Goal: Task Accomplishment & Management: Manage account settings

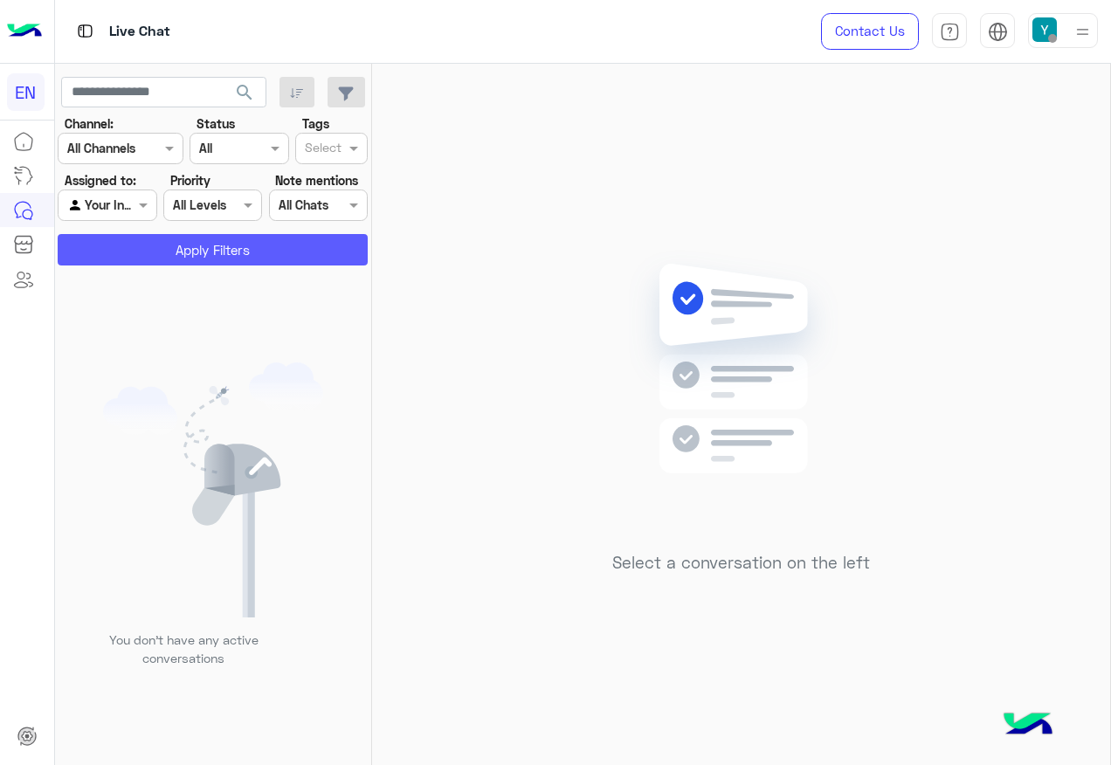
click at [194, 253] on button "Apply Filters" at bounding box center [213, 249] width 310 height 31
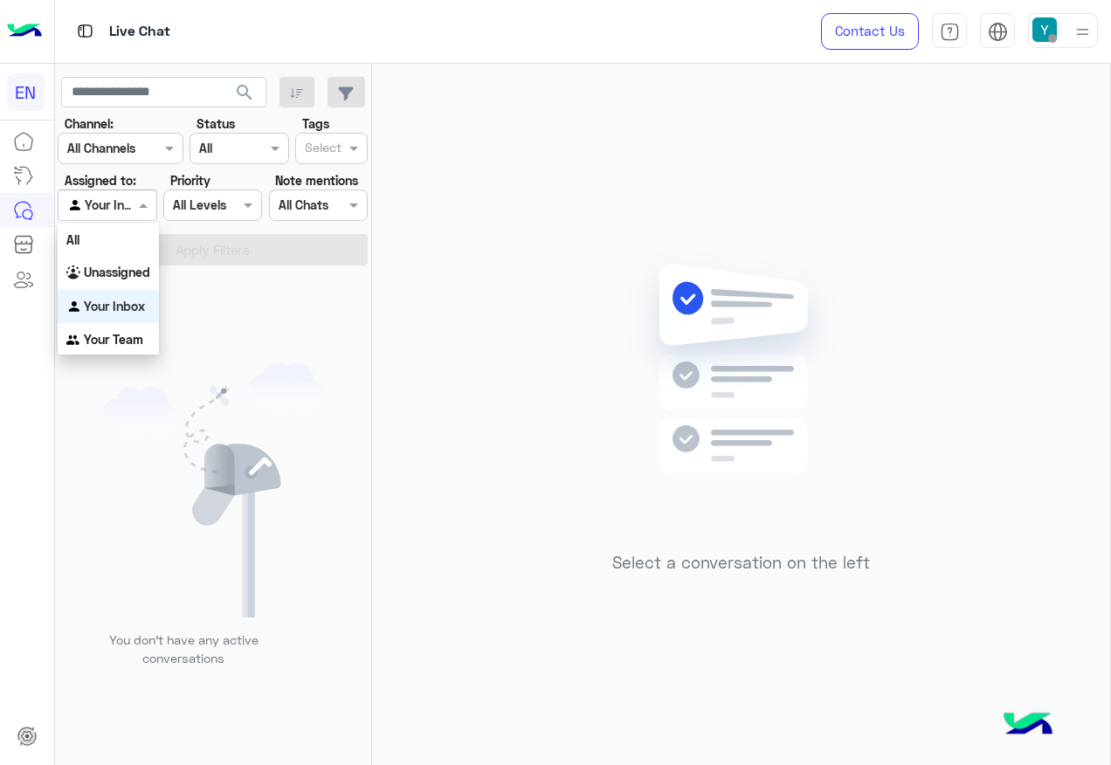
click at [91, 191] on div "Agent Filter Your Inbox" at bounding box center [107, 205] width 99 height 31
click at [126, 262] on div "Unassigned" at bounding box center [108, 273] width 101 height 34
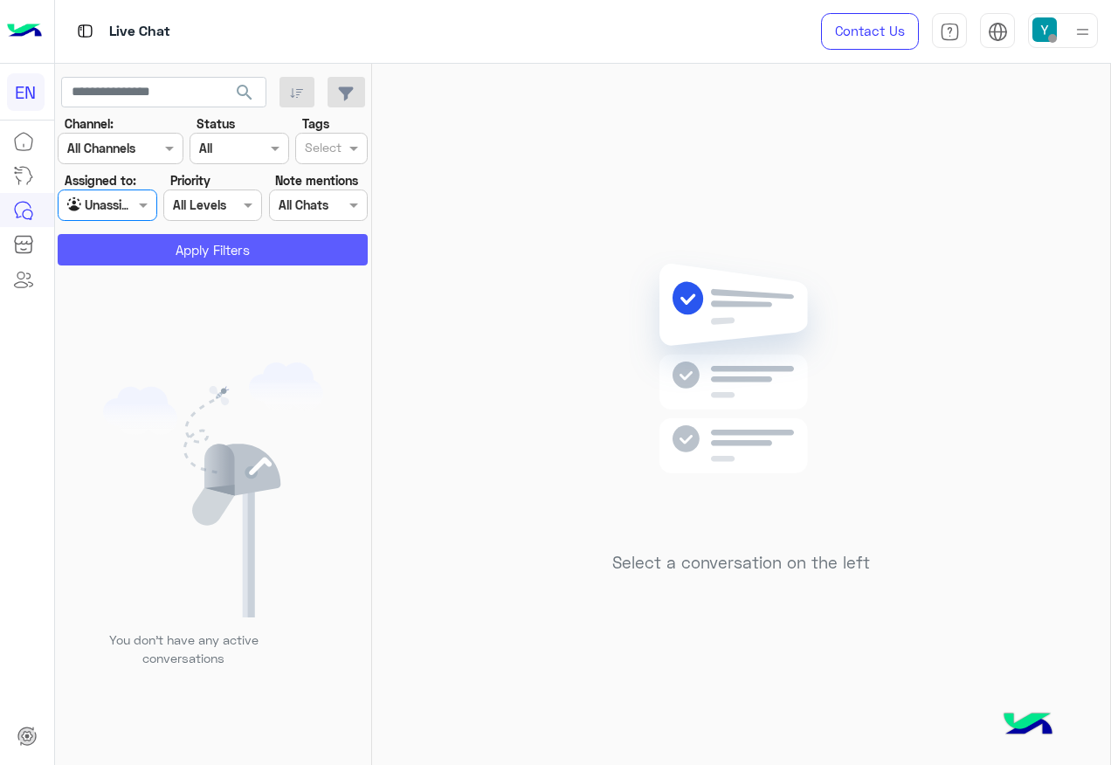
click at [138, 242] on button "Apply Filters" at bounding box center [213, 249] width 310 height 31
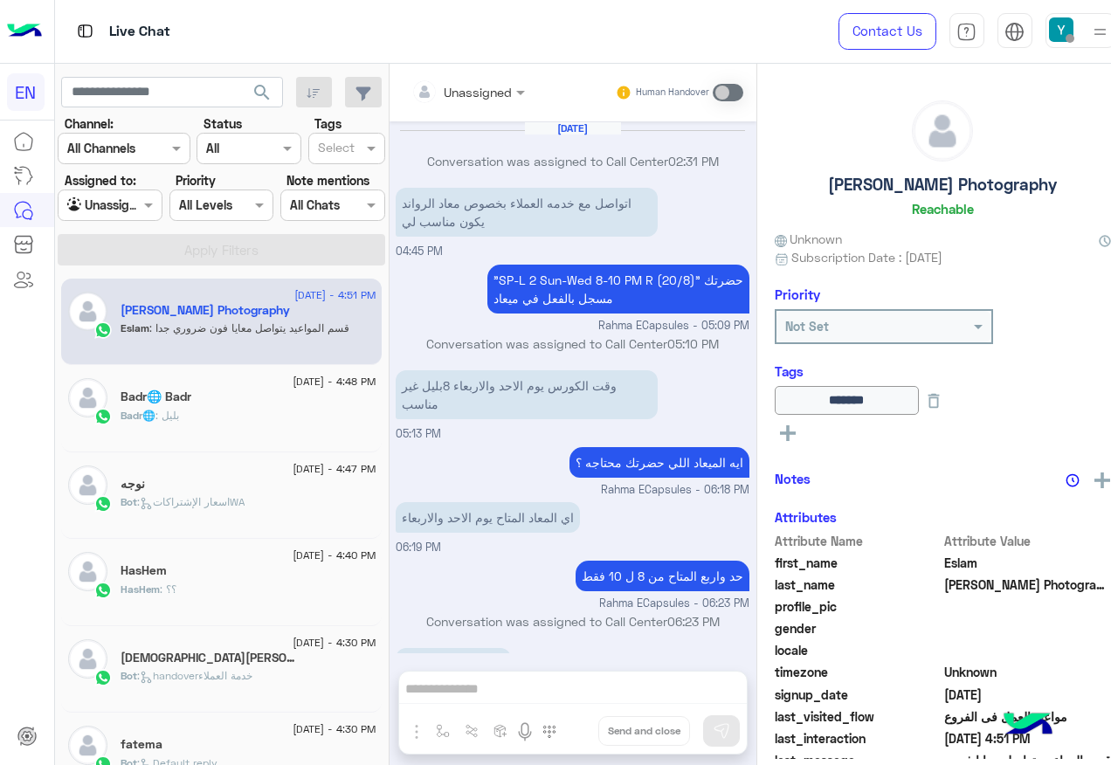
scroll to position [740, 0]
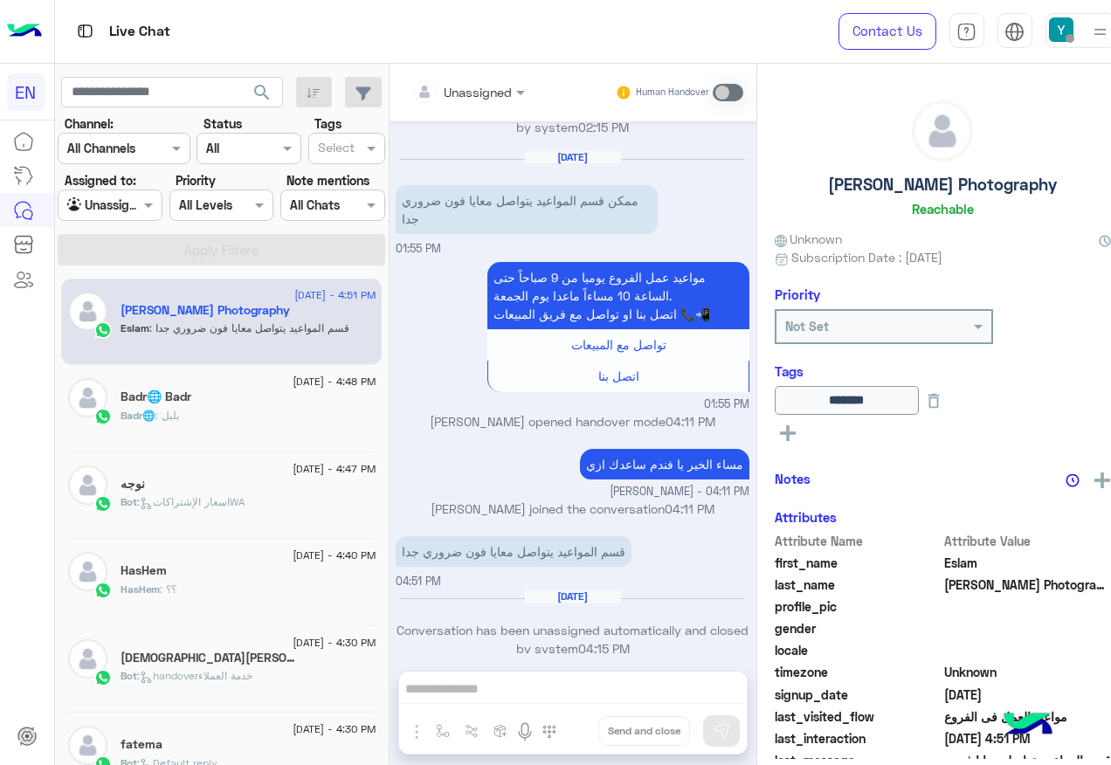
drag, startPoint x: 134, startPoint y: 209, endPoint x: 133, endPoint y: 222, distance: 13.1
click at [133, 211] on div "Agent Filter Unassigned" at bounding box center [110, 205] width 105 height 31
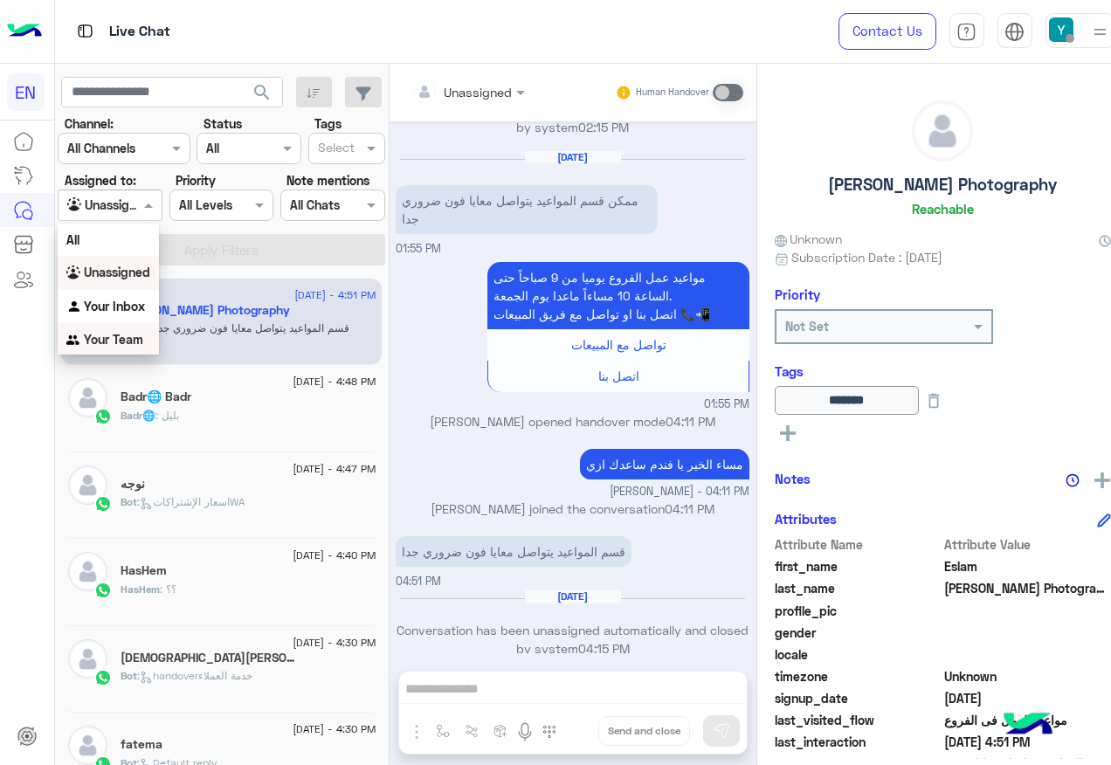
drag, startPoint x: 117, startPoint y: 343, endPoint x: 159, endPoint y: 277, distance: 77.8
click at [120, 340] on b "Your Team" at bounding box center [113, 339] width 59 height 15
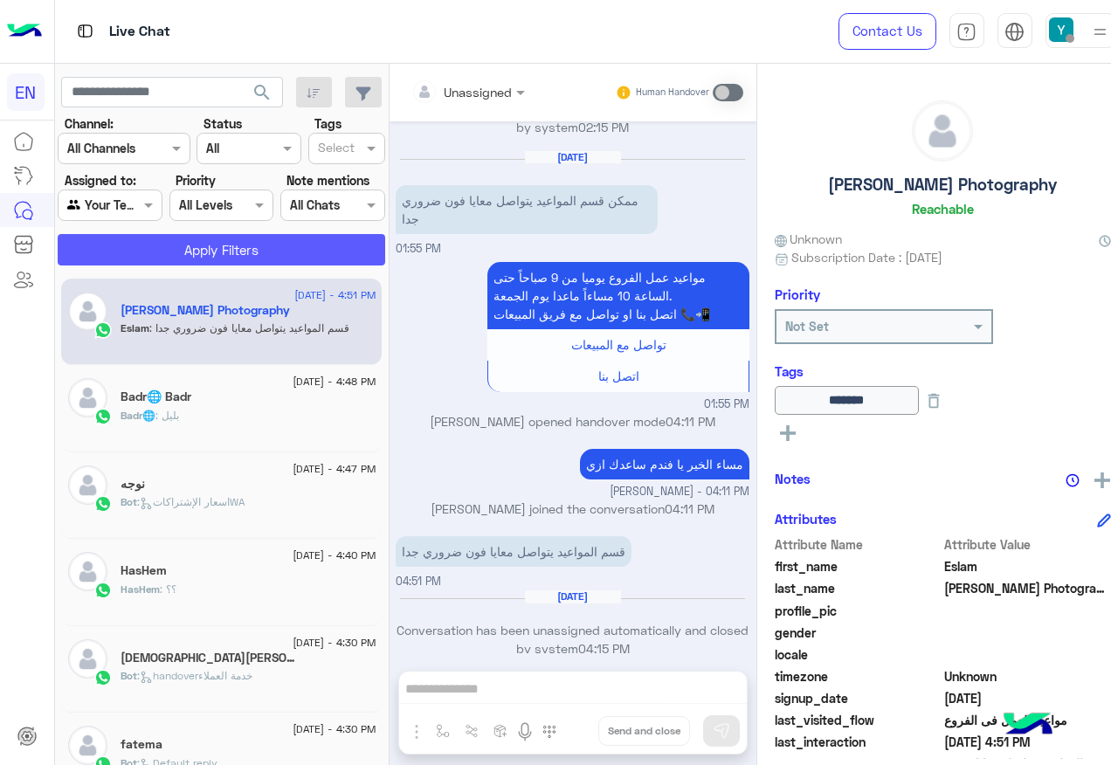
click at [164, 244] on button "Apply Filters" at bounding box center [222, 249] width 328 height 31
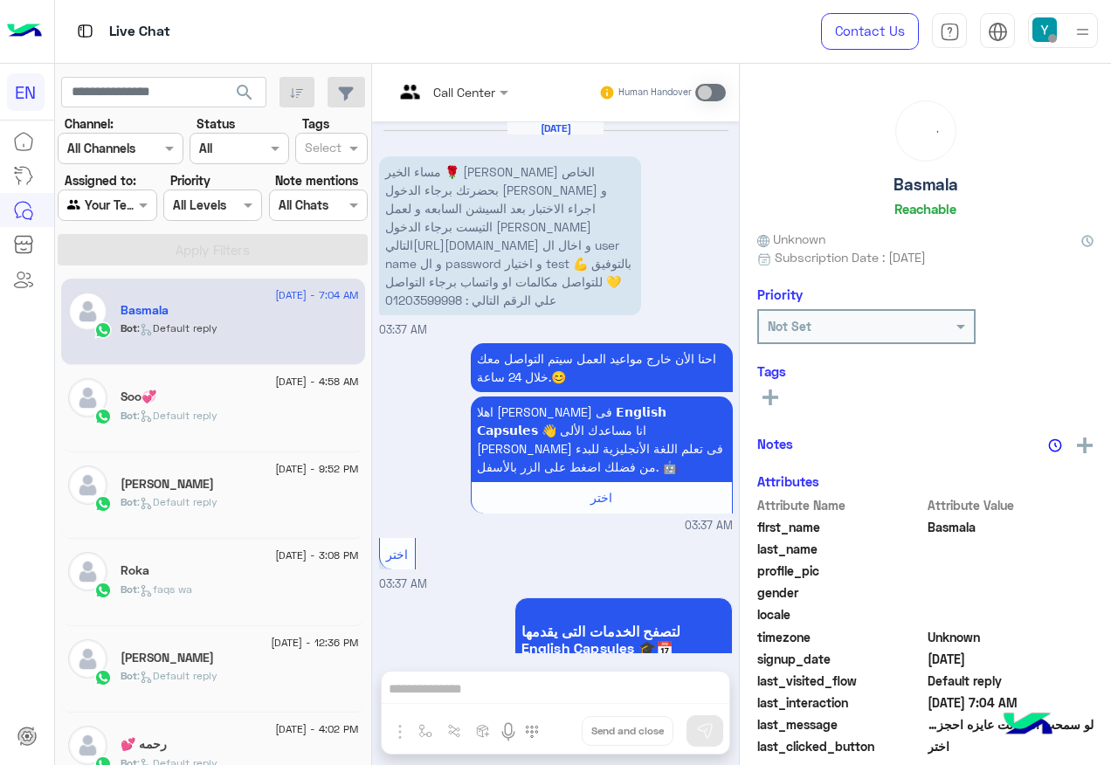
scroll to position [1139, 0]
